Goal: Task Accomplishment & Management: Complete application form

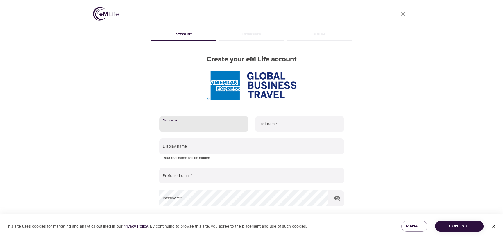
click at [214, 122] on input "text" at bounding box center [203, 124] width 89 height 16
type input "[PERSON_NAME]"
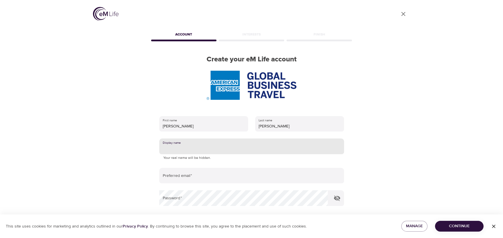
click at [209, 146] on input "text" at bounding box center [251, 146] width 185 height 16
type input "t"
type input "[PERSON_NAME]"
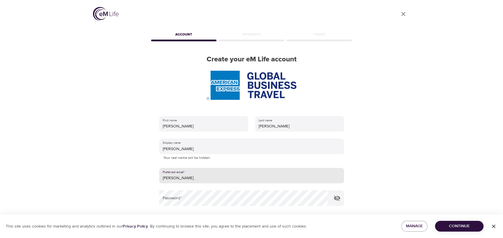
type input "[PERSON_NAME][EMAIL_ADDRESS][PERSON_NAME][DOMAIN_NAME]"
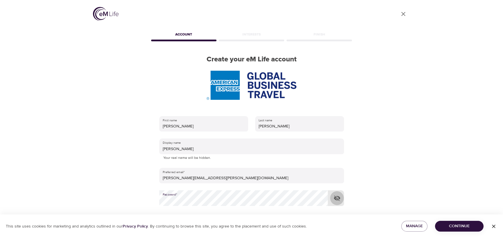
click at [337, 198] on icon "button" at bounding box center [337, 198] width 6 height 6
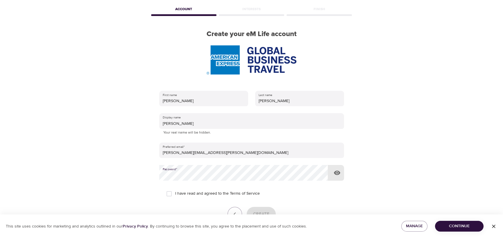
scroll to position [58, 0]
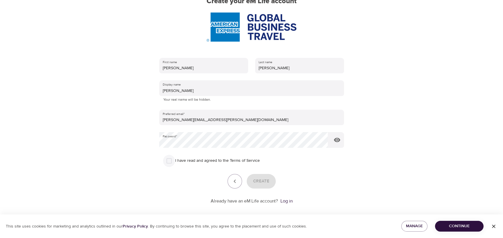
click at [166, 161] on input "I have read and agreed to the Terms of Service" at bounding box center [169, 161] width 12 height 12
checkbox input "true"
click at [263, 178] on span "Create" at bounding box center [261, 181] width 16 height 8
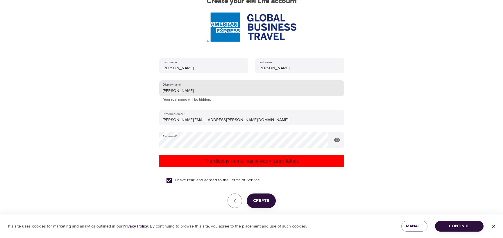
click at [176, 90] on input "[PERSON_NAME]" at bounding box center [251, 88] width 185 height 16
type input "[PERSON_NAME]"
click at [256, 206] on button "Create" at bounding box center [261, 200] width 29 height 15
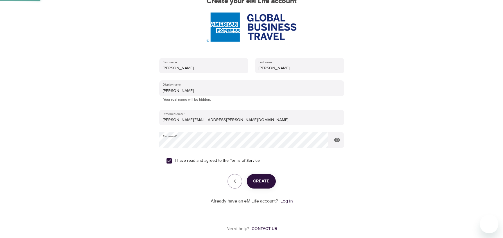
scroll to position [9, 0]
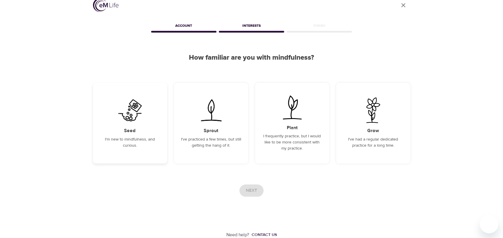
click at [127, 145] on p "I'm new to mindfulness, and curious." at bounding box center [130, 142] width 60 height 12
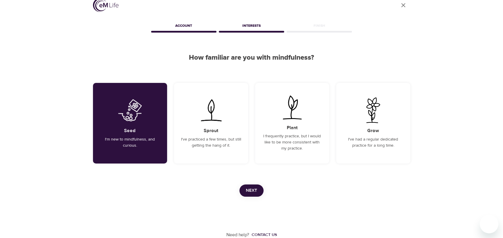
click at [258, 189] on button "Next" at bounding box center [251, 190] width 24 height 12
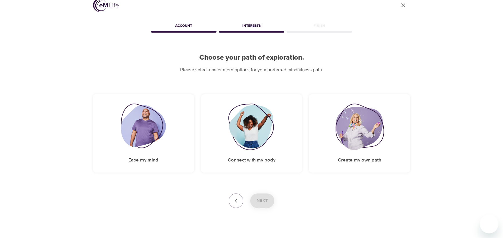
scroll to position [0, 0]
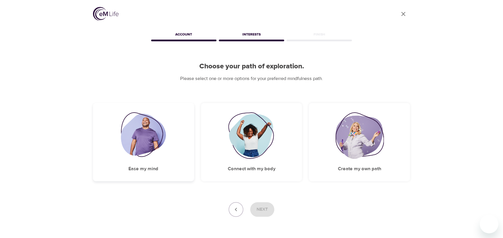
click at [145, 145] on img at bounding box center [143, 135] width 45 height 46
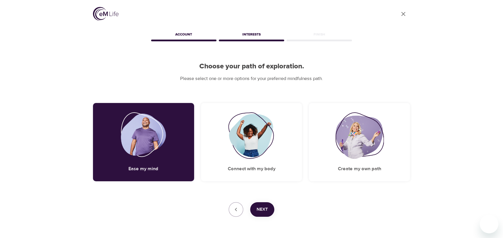
click at [268, 208] on button "Next" at bounding box center [262, 209] width 24 height 15
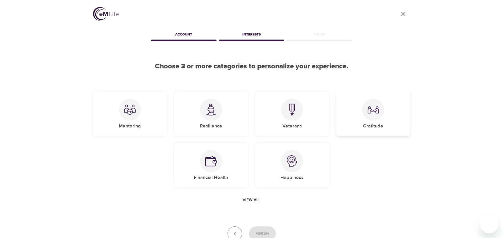
click at [373, 119] on div at bounding box center [373, 110] width 22 height 22
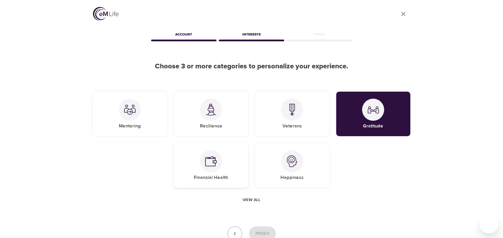
click at [221, 173] on div "Financial Health" at bounding box center [211, 165] width 74 height 44
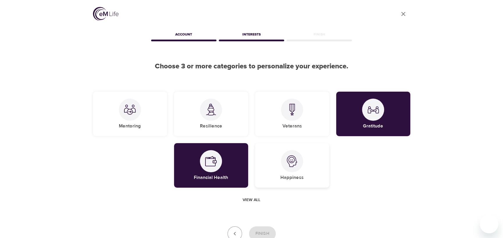
click at [284, 164] on div at bounding box center [292, 161] width 22 height 22
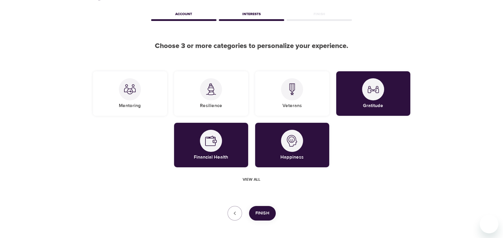
scroll to position [29, 0]
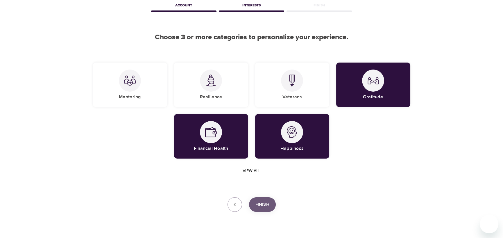
click at [260, 204] on span "Finish" at bounding box center [262, 205] width 14 height 8
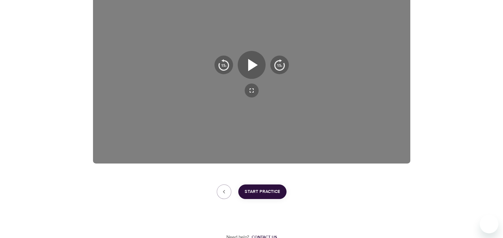
scroll to position [120, 0]
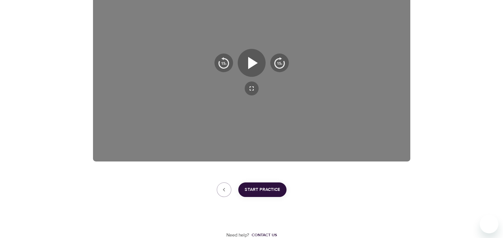
drag, startPoint x: 395, startPoint y: 175, endPoint x: 395, endPoint y: 171, distance: 3.8
click at [396, 175] on div "User Profile Account Interests Finish [PERSON_NAME], welcome to eM Life! The fi…" at bounding box center [251, 59] width 331 height 358
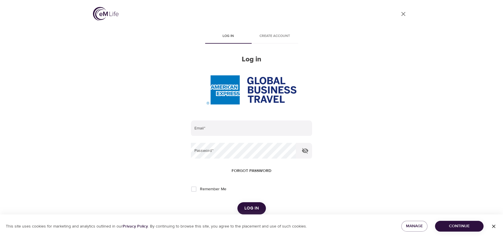
type input "[PERSON_NAME][EMAIL_ADDRESS][PERSON_NAME][DOMAIN_NAME]"
click at [376, 80] on div "User Profile Log in Create account Log in Email   * tamara.l.morrow@amexgbt.com…" at bounding box center [251, 119] width 331 height 238
